Goal: Information Seeking & Learning: Understand process/instructions

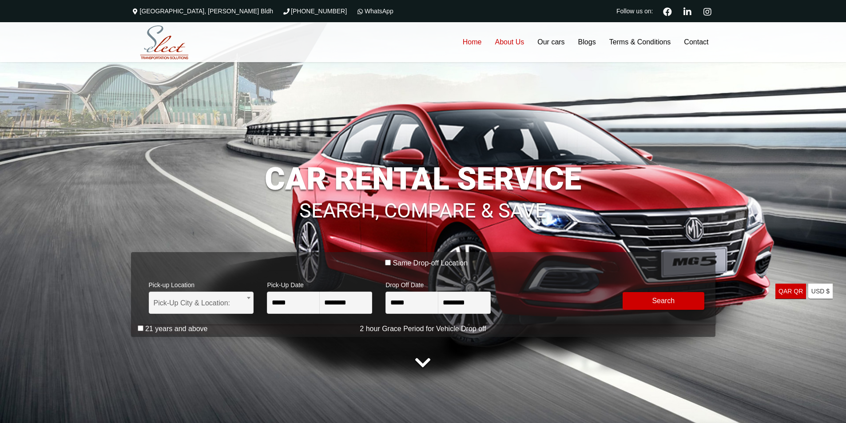
click at [510, 43] on link "About Us" at bounding box center [509, 42] width 43 height 40
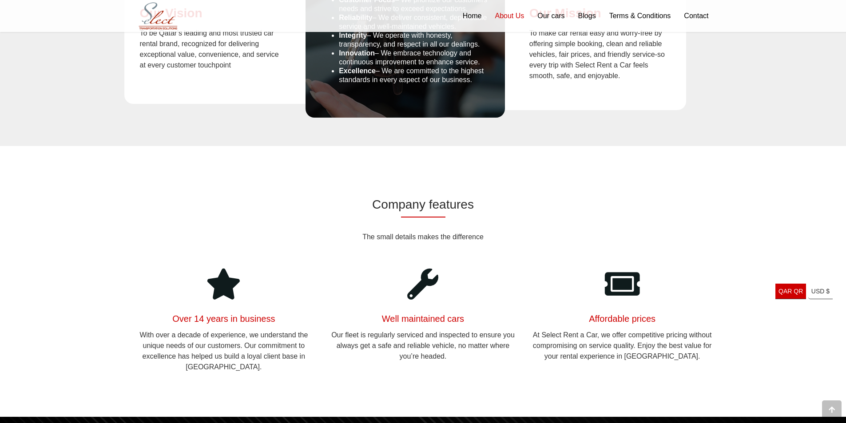
scroll to position [843, 0]
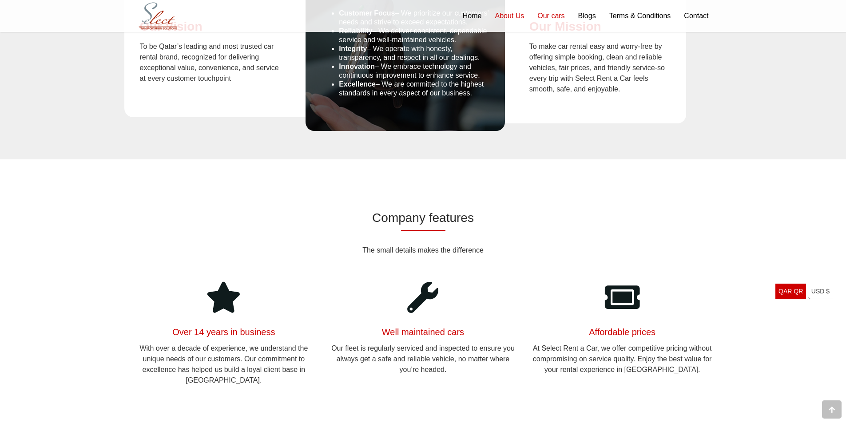
click at [544, 18] on link "Our cars" at bounding box center [551, 16] width 40 height 32
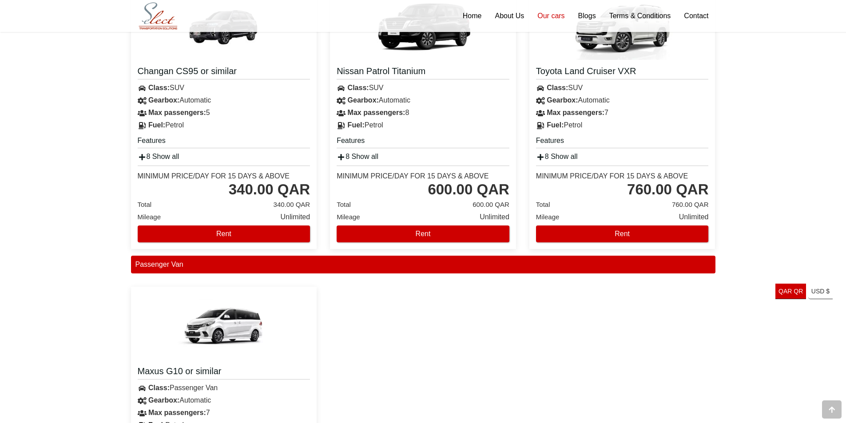
scroll to position [2132, 0]
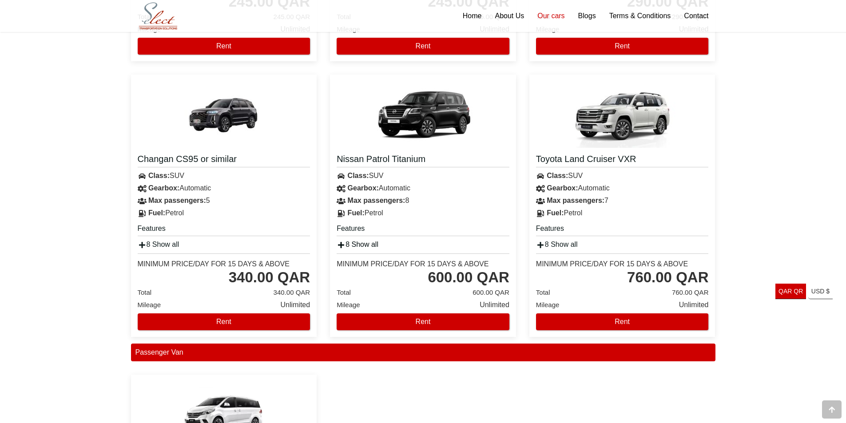
click at [360, 244] on link "8 Show all" at bounding box center [358, 245] width 42 height 8
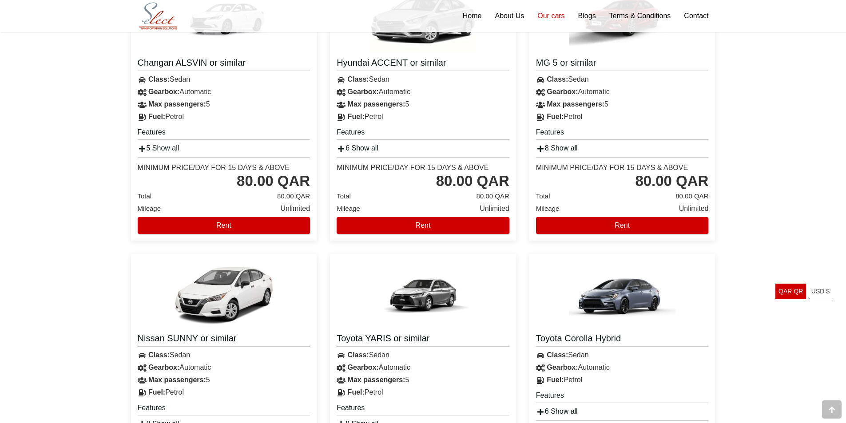
scroll to position [1022, 0]
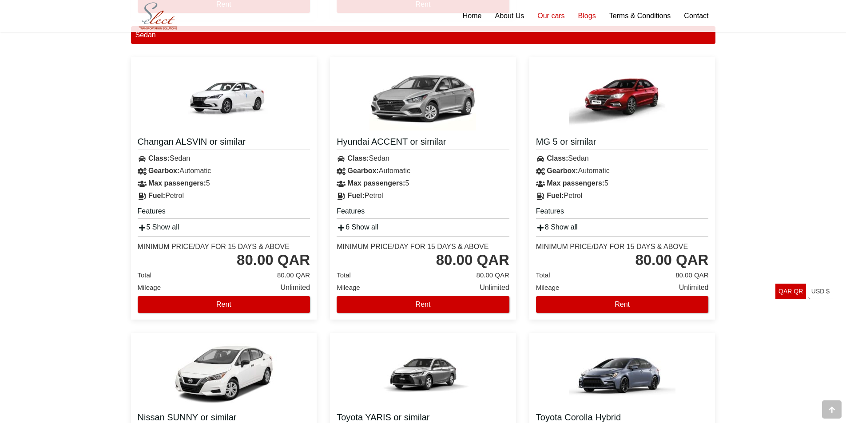
click at [593, 16] on link "Blogs" at bounding box center [587, 16] width 31 height 32
click at [607, 16] on link "Terms & Conditions" at bounding box center [640, 16] width 75 height 32
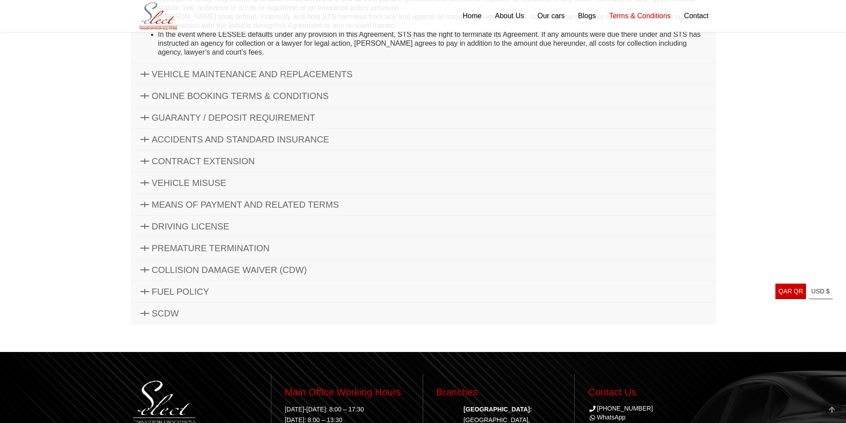
scroll to position [489, 0]
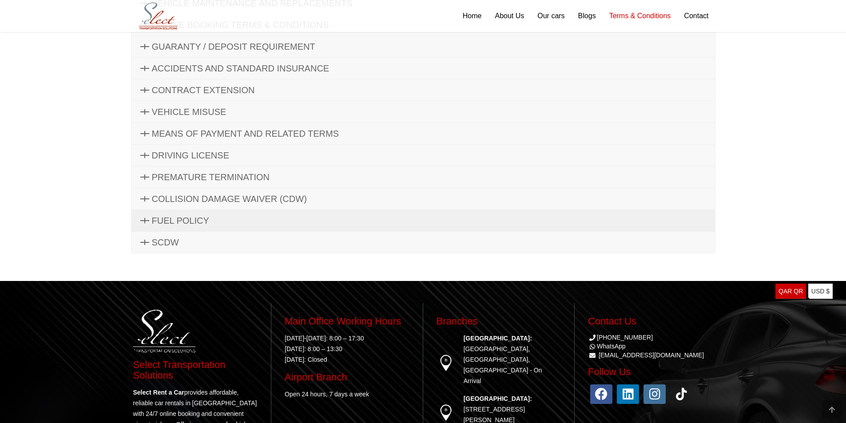
click at [153, 222] on span "FUEL POLICY" at bounding box center [180, 221] width 57 height 10
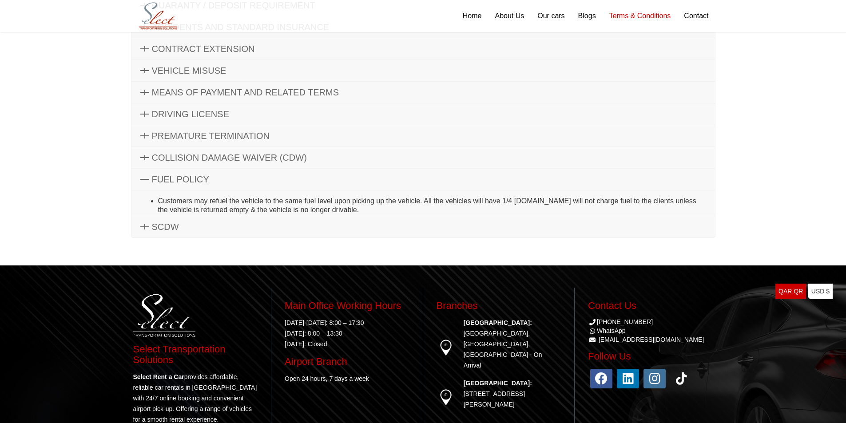
scroll to position [164, 0]
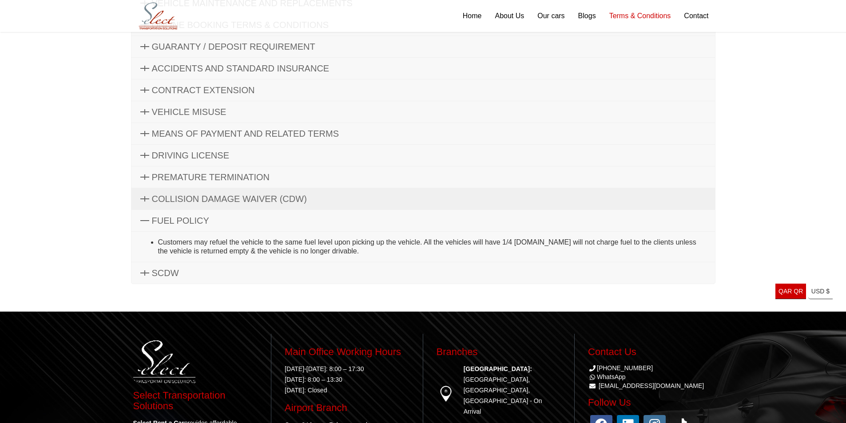
click at [200, 200] on span "COLLISION DAMAGE WAIVER (CDW)" at bounding box center [229, 199] width 155 height 10
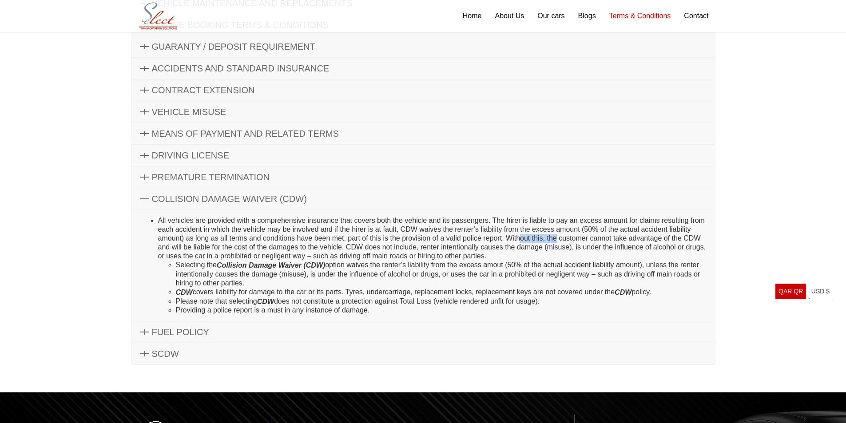
drag, startPoint x: 527, startPoint y: 243, endPoint x: 560, endPoint y: 242, distance: 32.9
click at [558, 243] on li "All vehicles are provided with a comprehensive insurance that covers both the v…" at bounding box center [432, 265] width 548 height 99
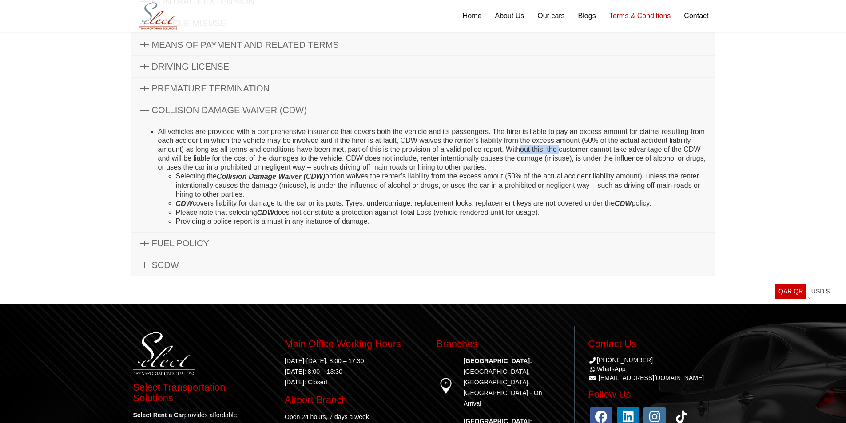
scroll to position [298, 0]
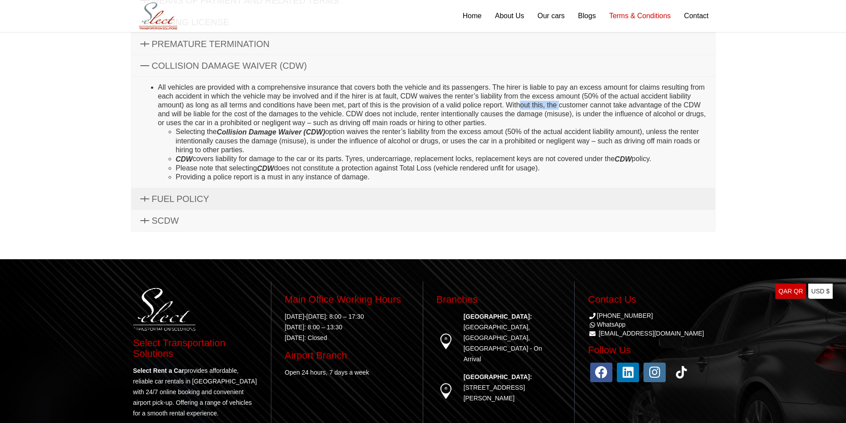
click at [165, 202] on span "FUEL POLICY" at bounding box center [180, 199] width 57 height 10
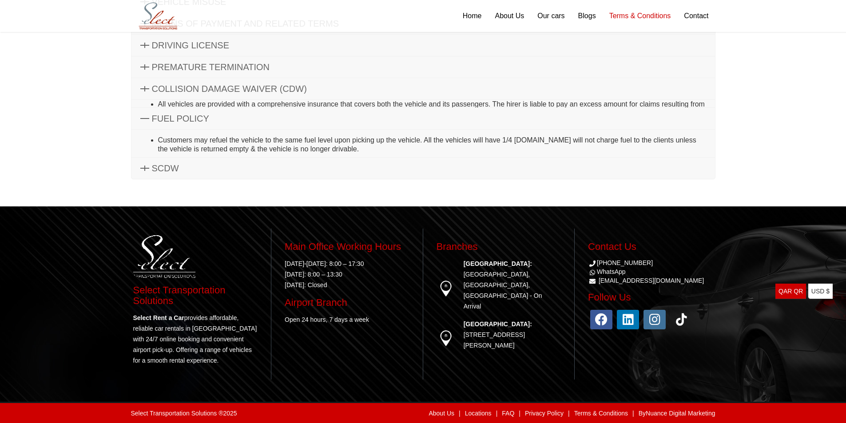
scroll to position [270, 0]
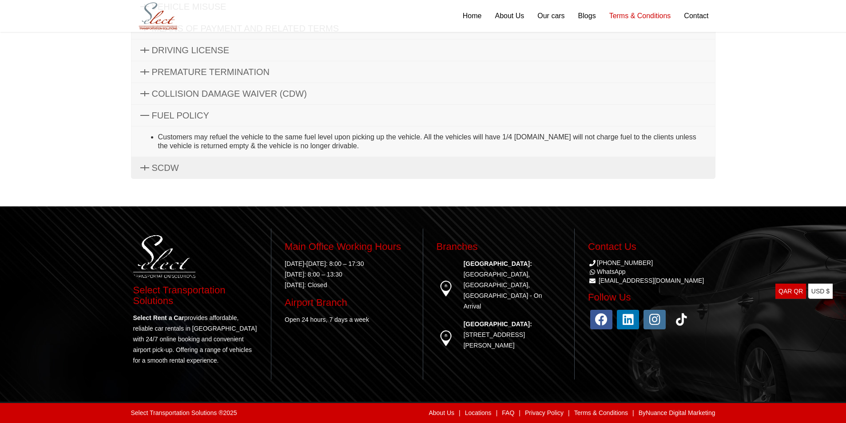
click at [163, 164] on span "SCDW" at bounding box center [165, 168] width 27 height 10
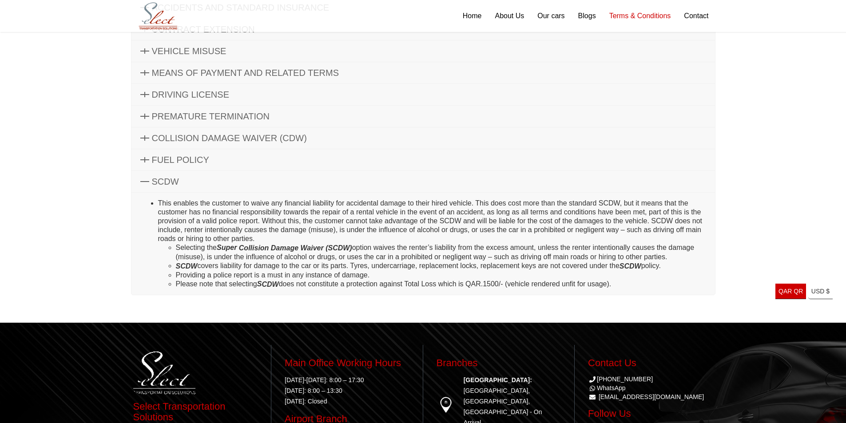
scroll to position [92, 0]
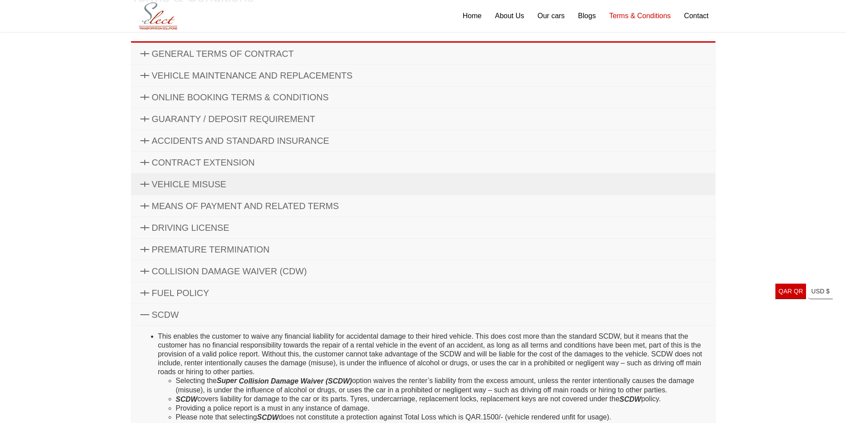
click at [165, 181] on span "VEHICLE MISUSE" at bounding box center [189, 184] width 75 height 10
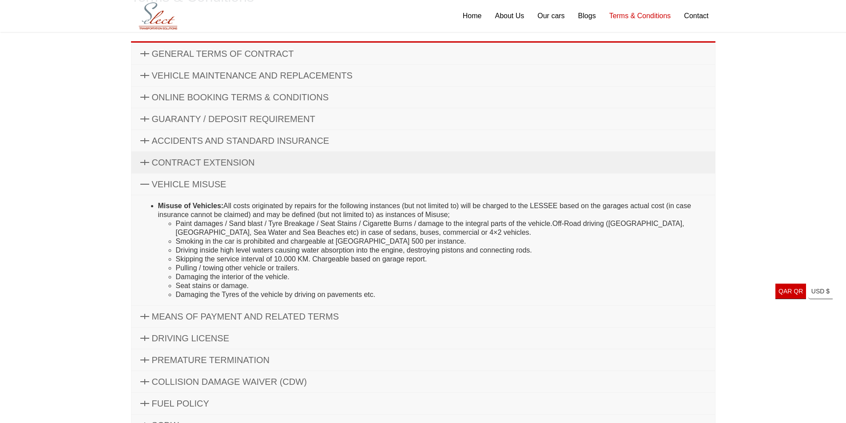
click at [168, 168] on link "CONTRACT EXTENSION" at bounding box center [423, 162] width 584 height 21
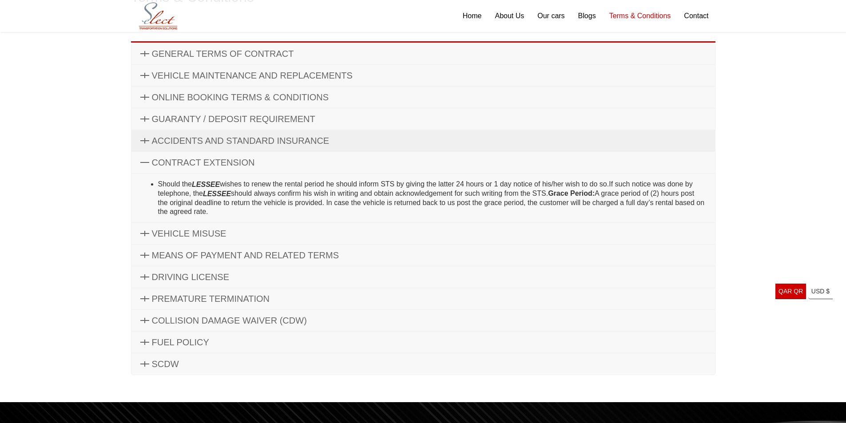
click at [175, 140] on span "ACCIDENTS AND STANDARD INSURANCE" at bounding box center [241, 141] width 178 height 10
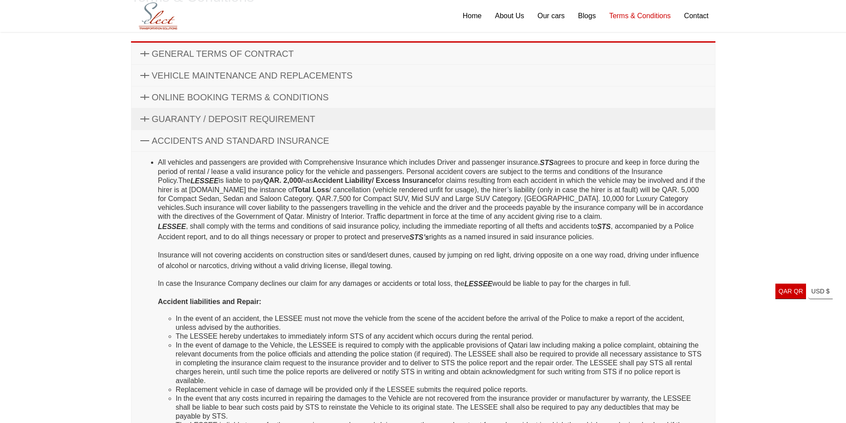
click at [183, 123] on span "GUARANTY / DEPOSIT REQUIREMENT" at bounding box center [233, 119] width 163 height 10
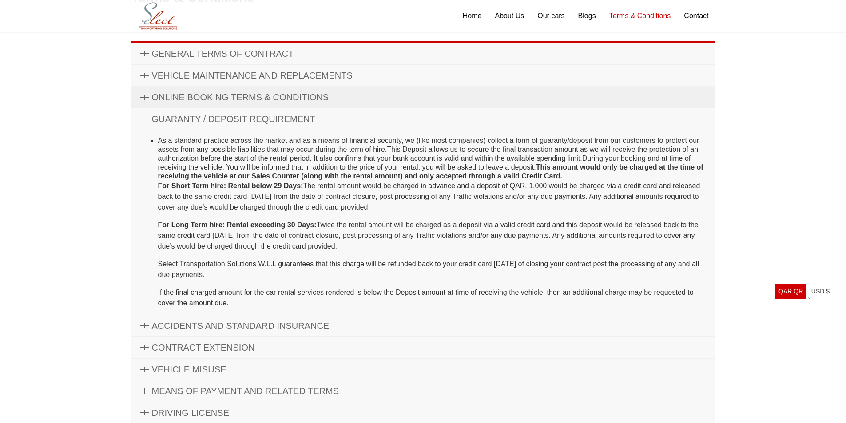
click at [183, 92] on span "ONLINE BOOKING TERMS & CONDITIONS" at bounding box center [240, 97] width 177 height 10
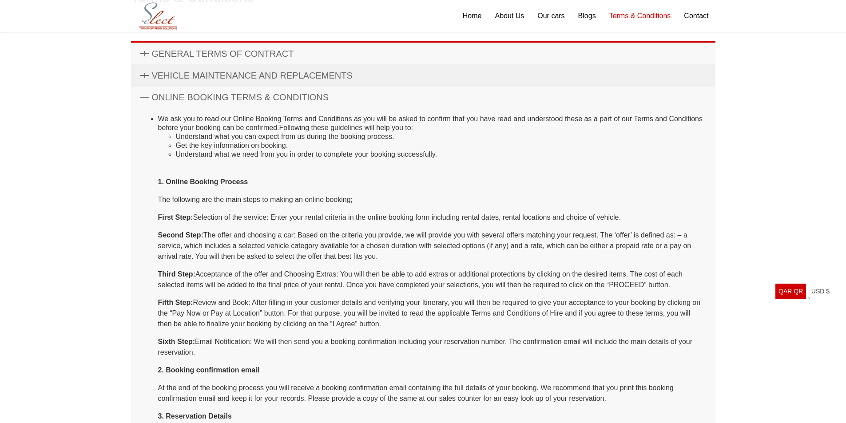
click at [195, 69] on link "VEHICLE MAINTENANCE AND REPLACEMENTS" at bounding box center [423, 75] width 584 height 21
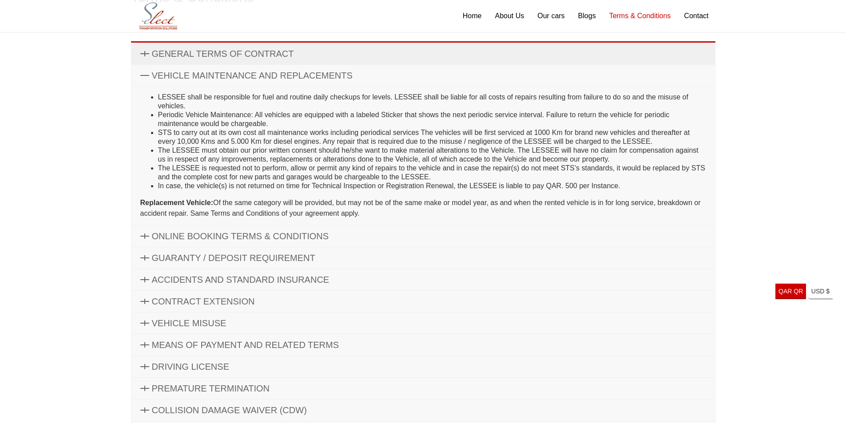
click at [197, 60] on link "GENERAL TERMS OF CONTRACT" at bounding box center [423, 53] width 584 height 21
